Goal: Transaction & Acquisition: Purchase product/service

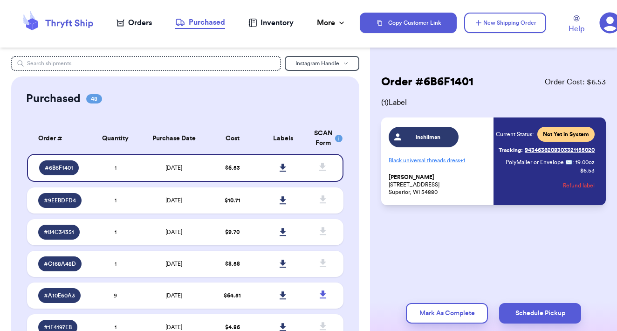
click at [136, 18] on div "Orders" at bounding box center [134, 22] width 35 height 11
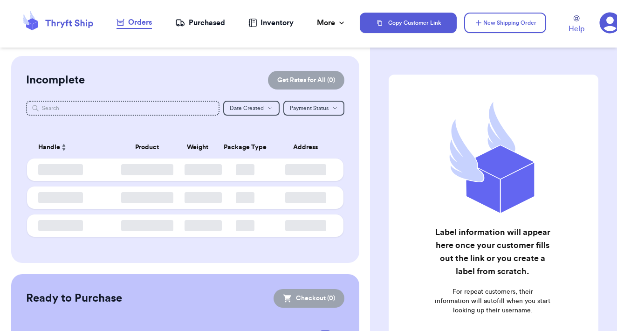
checkbox input "false"
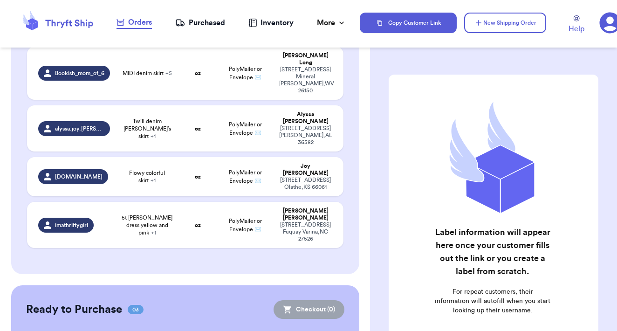
scroll to position [773, 0]
checkbox input "true"
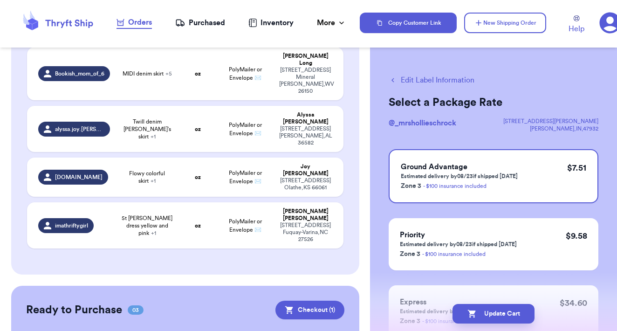
checkbox input "true"
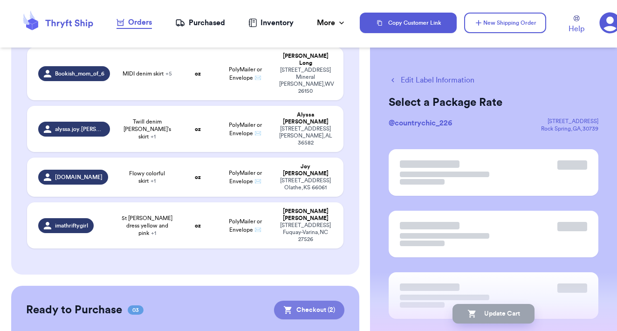
click at [313, 301] on button "Checkout ( 2 )" at bounding box center [309, 310] width 70 height 19
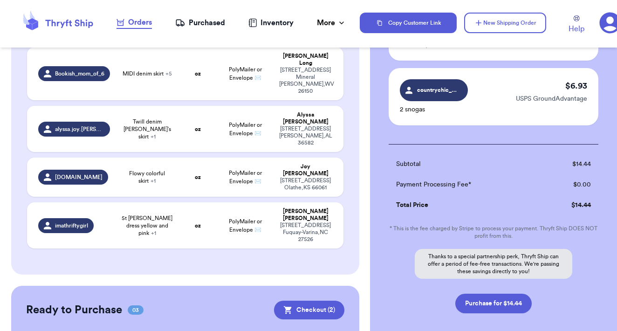
scroll to position [122, 0]
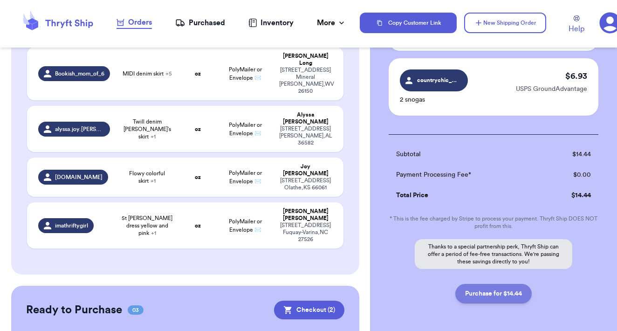
click at [491, 296] on button "Purchase for $14.44" at bounding box center [493, 294] width 76 height 20
checkbox input "false"
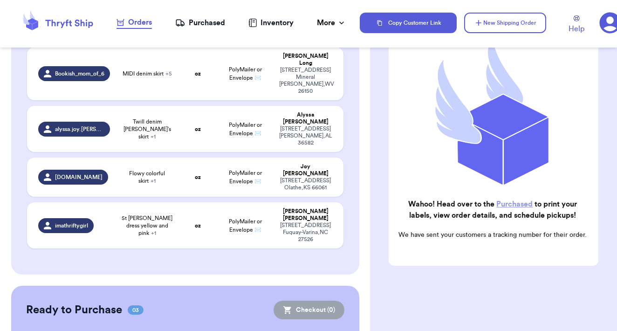
scroll to position [706, 0]
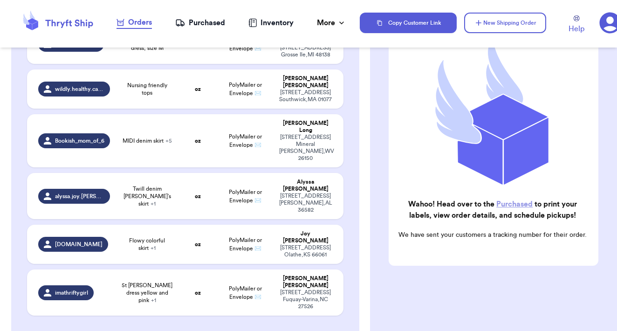
click at [514, 205] on link "Purchased" at bounding box center [514, 203] width 36 height 7
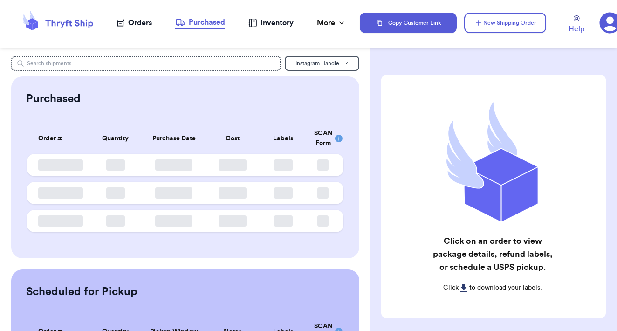
click at [197, 23] on div "Purchased" at bounding box center [200, 22] width 50 height 11
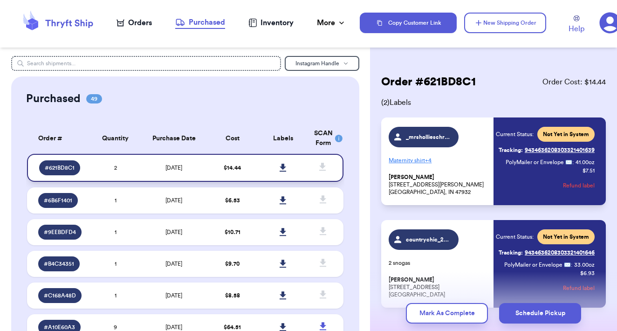
click at [283, 172] on icon at bounding box center [283, 168] width 7 height 8
